Goal: Find contact information: Find contact information

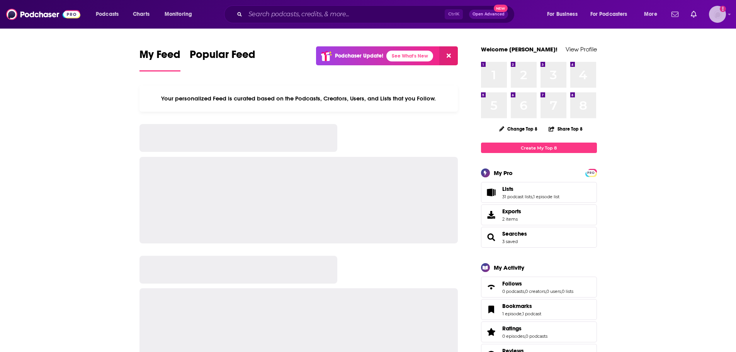
click at [717, 17] on img "Logged in as abirchfield" at bounding box center [717, 14] width 17 height 17
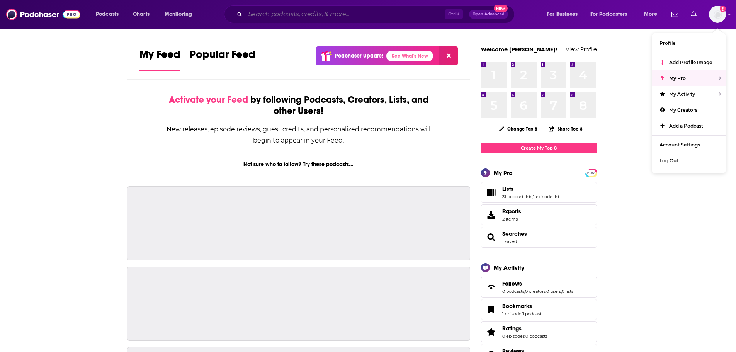
click at [331, 11] on input "Search podcasts, credits, & more..." at bounding box center [344, 14] width 199 height 12
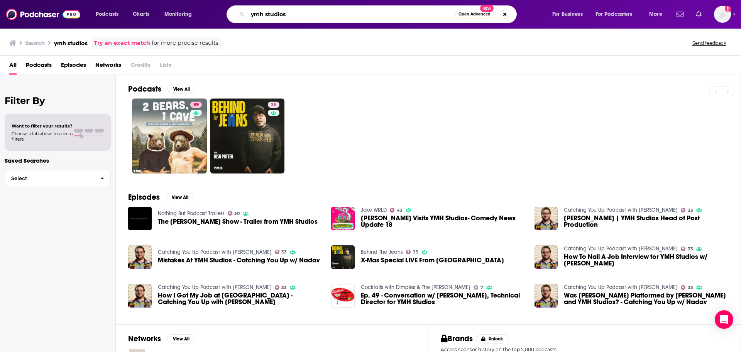
drag, startPoint x: 316, startPoint y: 15, endPoint x: 212, endPoint y: 7, distance: 104.6
click at [212, 7] on div "Podcasts Charts Monitoring ymh studios Open Advanced New For Business For Podca…" at bounding box center [380, 14] width 580 height 18
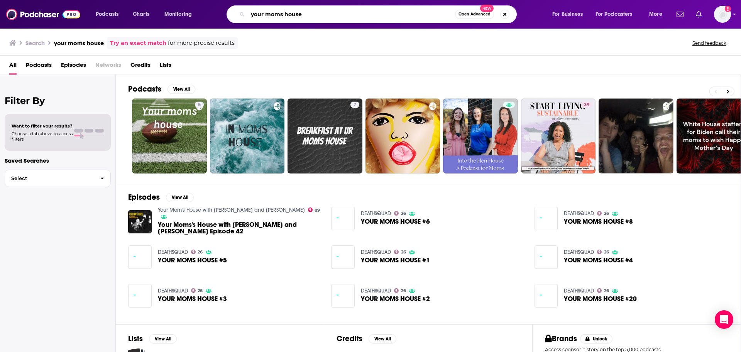
drag, startPoint x: 327, startPoint y: 10, endPoint x: 222, endPoint y: 8, distance: 105.0
click at [224, 10] on div "your moms house Open Advanced New" at bounding box center [379, 14] width 330 height 18
click at [221, 5] on div "your moms house Open Advanced New" at bounding box center [379, 14] width 330 height 18
drag, startPoint x: 316, startPoint y: 13, endPoint x: 196, endPoint y: 15, distance: 120.5
click at [196, 16] on div "Podcasts Charts Monitoring your moms house Open Advanced New For Business For P…" at bounding box center [380, 14] width 580 height 18
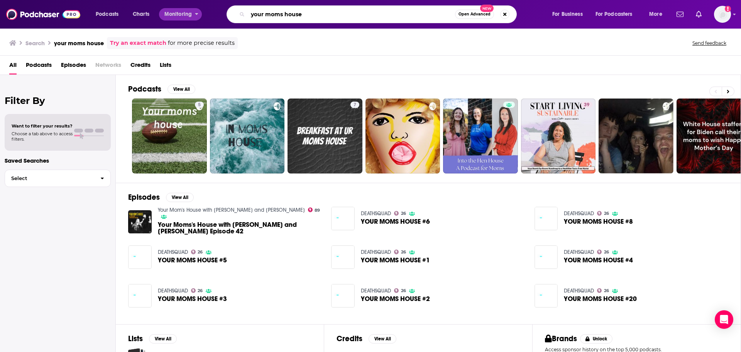
type input "o"
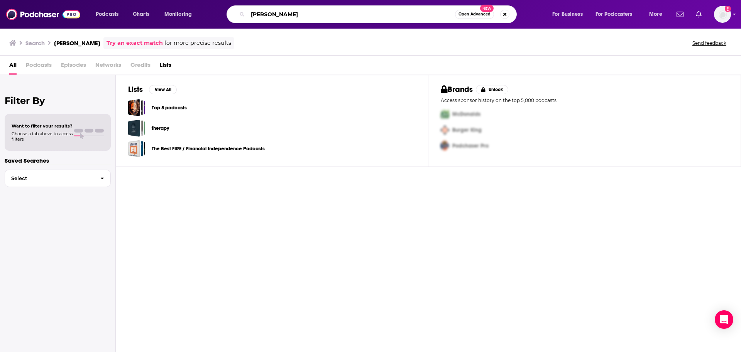
click at [268, 16] on input "[PERSON_NAME]" at bounding box center [351, 14] width 207 height 12
type input "[PERSON_NAME]"
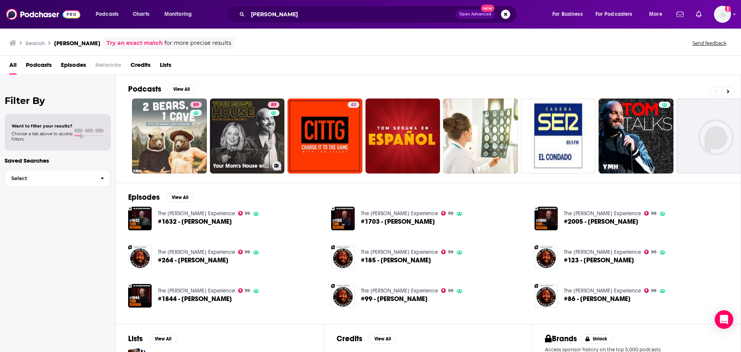
click at [236, 128] on link "89 Your Mom's House with [PERSON_NAME] and [PERSON_NAME]" at bounding box center [247, 135] width 75 height 75
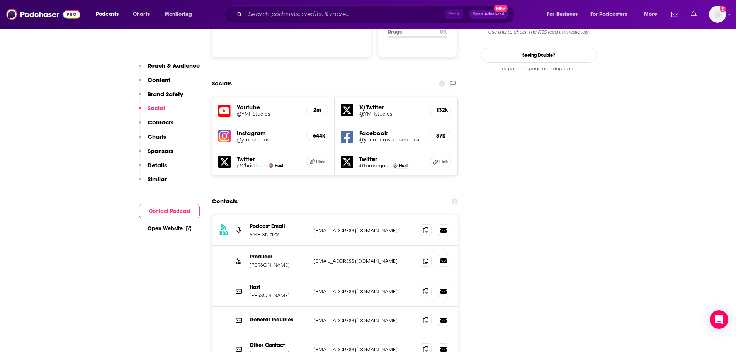
scroll to position [850, 0]
click at [424, 257] on icon at bounding box center [425, 260] width 5 height 6
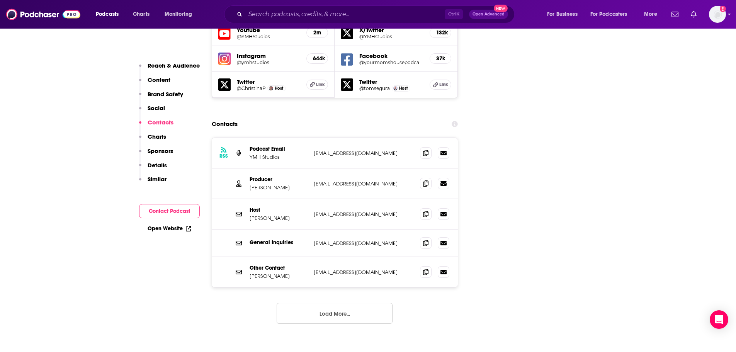
scroll to position [927, 0]
click at [339, 302] on button "Load More..." at bounding box center [335, 312] width 116 height 21
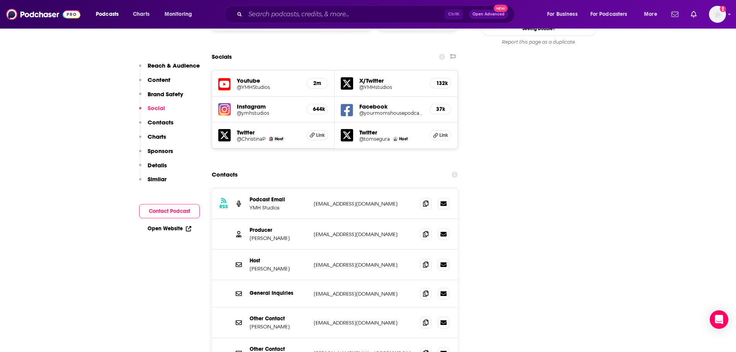
scroll to position [734, 0]
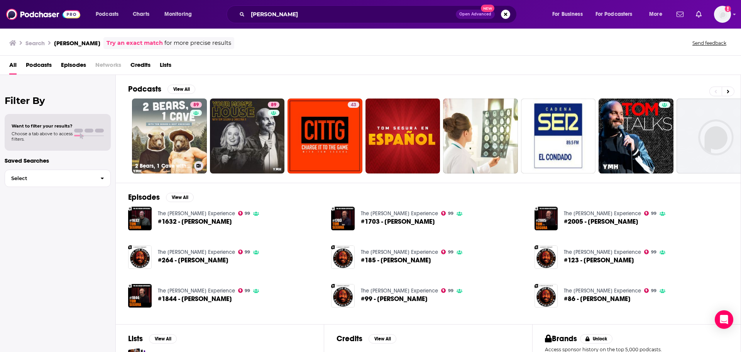
click at [178, 151] on link "89 2 Bears, 1 Cave with [PERSON_NAME] & [PERSON_NAME]" at bounding box center [169, 135] width 75 height 75
click at [253, 132] on link "89 Your Mom's House with [PERSON_NAME] and [PERSON_NAME]" at bounding box center [247, 135] width 75 height 75
click at [179, 142] on link "89 2 Bears, 1 Cave with [PERSON_NAME] & [PERSON_NAME]" at bounding box center [169, 135] width 75 height 75
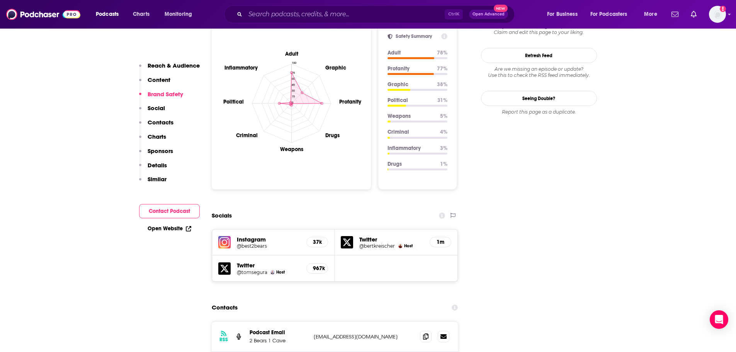
scroll to position [850, 0]
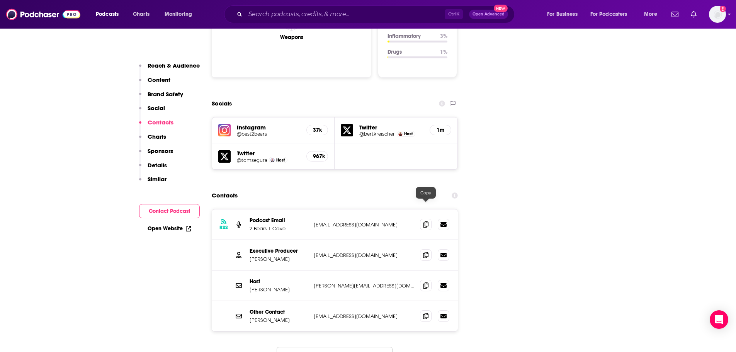
click at [424, 252] on icon at bounding box center [425, 255] width 5 height 6
drag, startPoint x: 384, startPoint y: 211, endPoint x: 333, endPoint y: 209, distance: 51.0
click at [333, 240] on div "Executive Producer [PERSON_NAME] [EMAIL_ADDRESS][DOMAIN_NAME] [EMAIL_ADDRESS][D…" at bounding box center [335, 255] width 246 height 31
click at [333, 252] on p "[EMAIL_ADDRESS][DOMAIN_NAME]" at bounding box center [364, 255] width 100 height 7
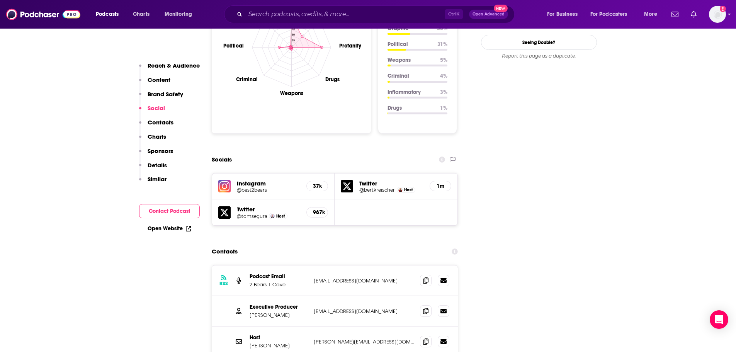
scroll to position [811, 0]
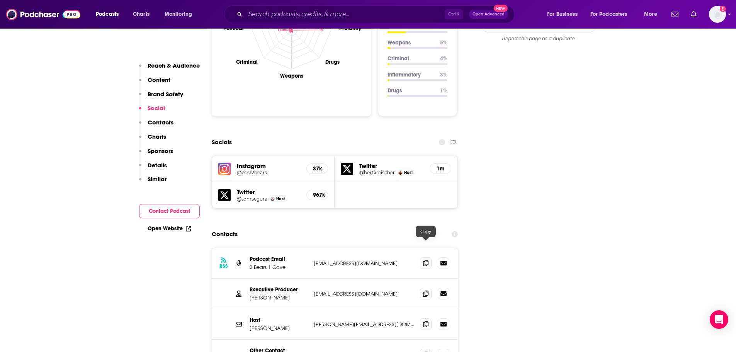
click at [427, 290] on icon at bounding box center [425, 293] width 5 height 6
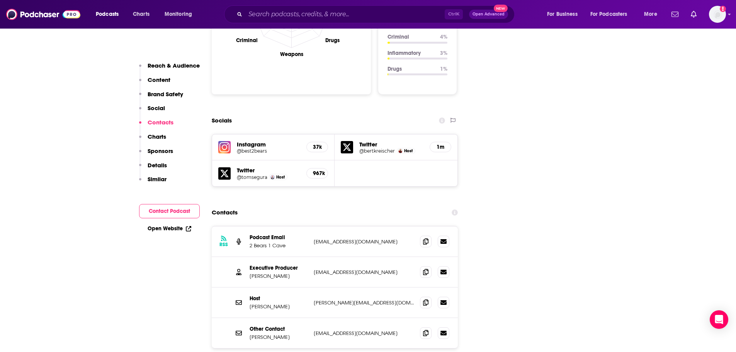
scroll to position [850, 0]
